Goal: Find contact information: Find contact information

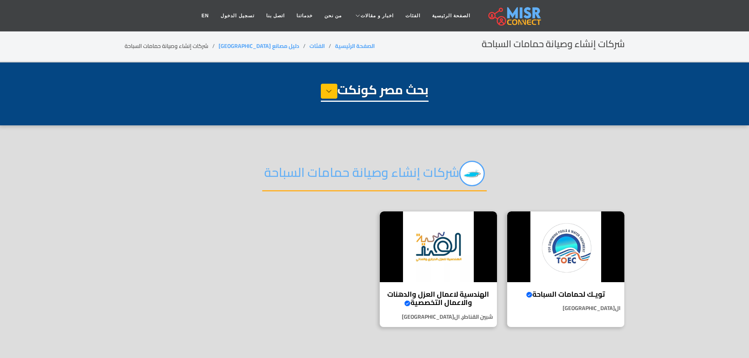
select select "**********"
click at [578, 267] on img at bounding box center [565, 247] width 117 height 71
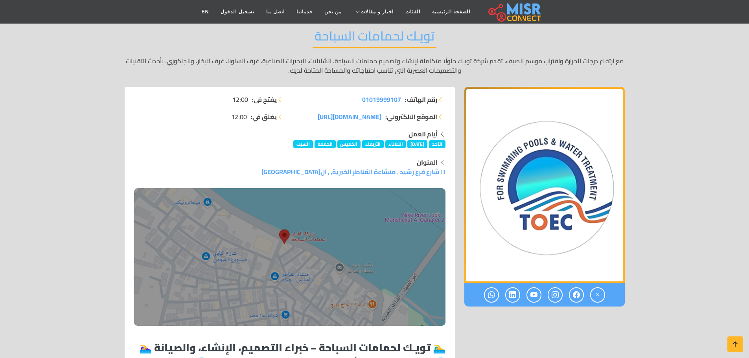
scroll to position [39, 0]
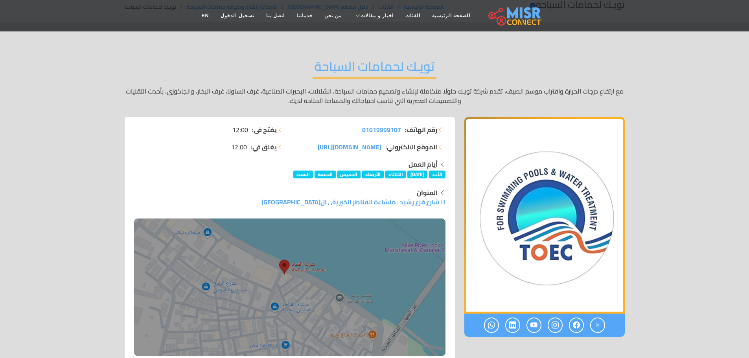
drag, startPoint x: 379, startPoint y: 133, endPoint x: 301, endPoint y: 116, distance: 79.8
click at [301, 116] on div "تويـك لحمامات السباحة مع ارتفاع درجات الحرارة واقتراب موسم الصيف، تقدم شركة توي…" at bounding box center [375, 82] width 500 height 70
drag, startPoint x: 347, startPoint y: 130, endPoint x: 402, endPoint y: 133, distance: 54.8
click at [402, 133] on li "رقم الهاتف: 01019999107" at bounding box center [370, 129] width 151 height 9
copy span "01019999107"
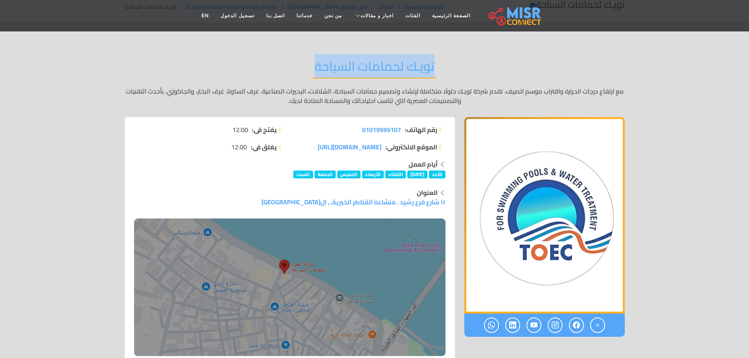
drag, startPoint x: 440, startPoint y: 64, endPoint x: 314, endPoint y: 66, distance: 125.5
click at [314, 66] on div "تويـك لحمامات السباحة مع ارتفاع درجات الحرارة واقتراب موسم الصيف، تقدم شركة توي…" at bounding box center [375, 82] width 500 height 70
copy h2 "تويـك لحمامات السباحة"
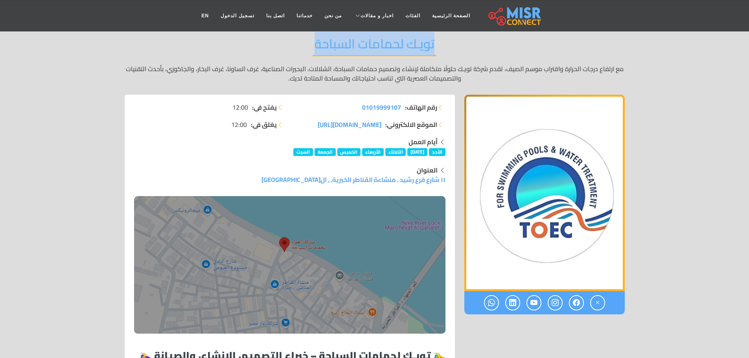
scroll to position [0, 0]
